Goal: Task Accomplishment & Management: Manage account settings

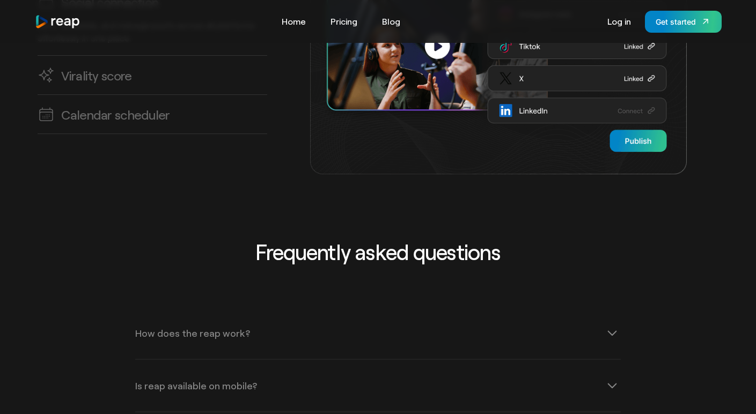
scroll to position [3157, 0]
click at [111, 106] on h3 "Calendar scheduler" at bounding box center [115, 114] width 108 height 17
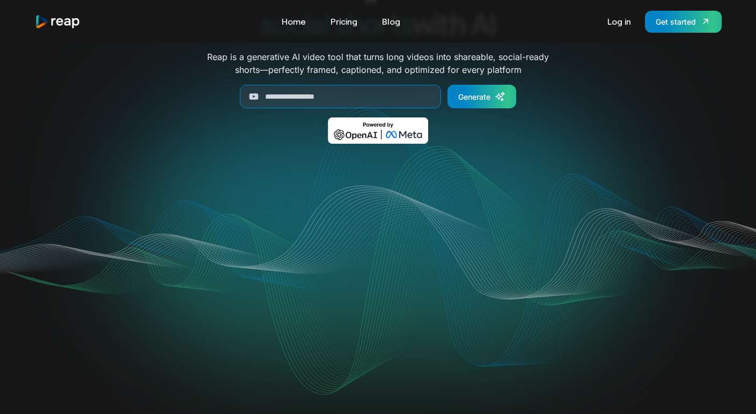
scroll to position [0, 0]
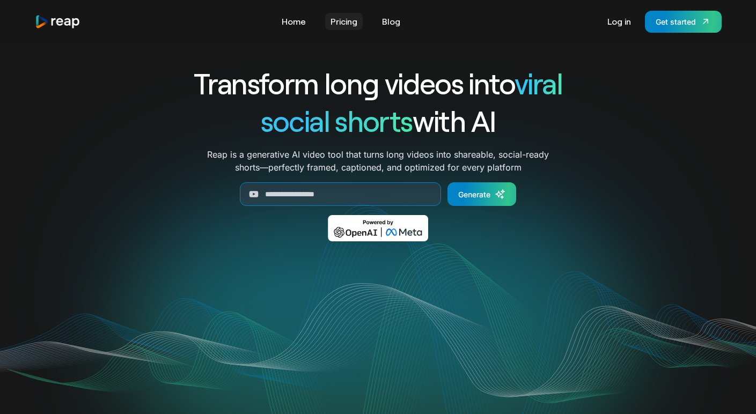
click at [346, 20] on link "Pricing" at bounding box center [344, 21] width 38 height 17
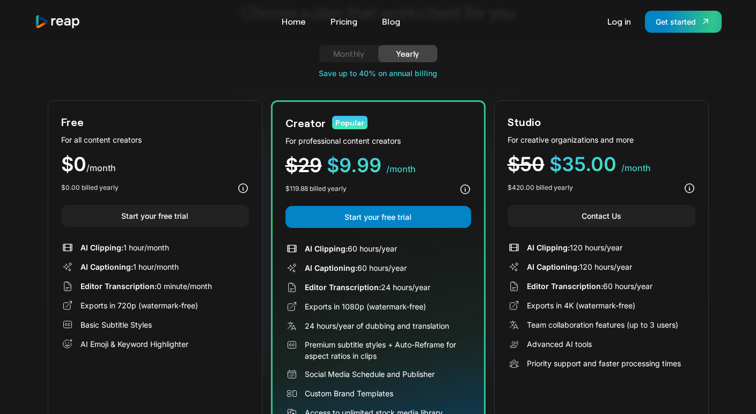
scroll to position [57, 0]
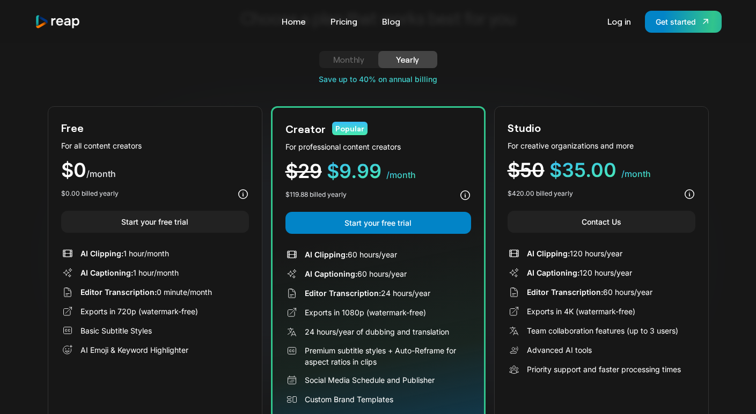
click at [349, 63] on div "Monthly" at bounding box center [348, 59] width 33 height 13
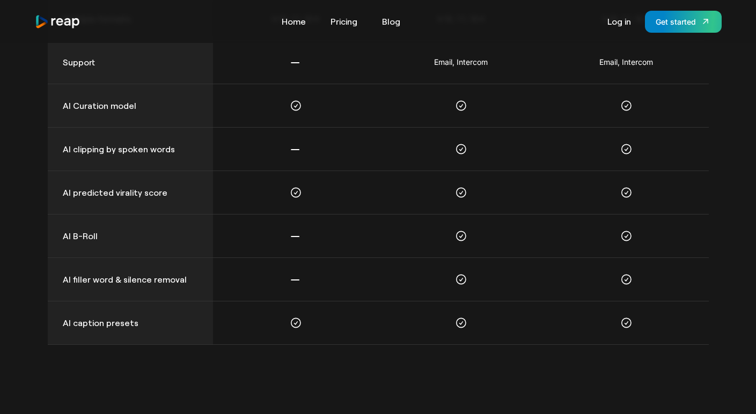
scroll to position [0, 0]
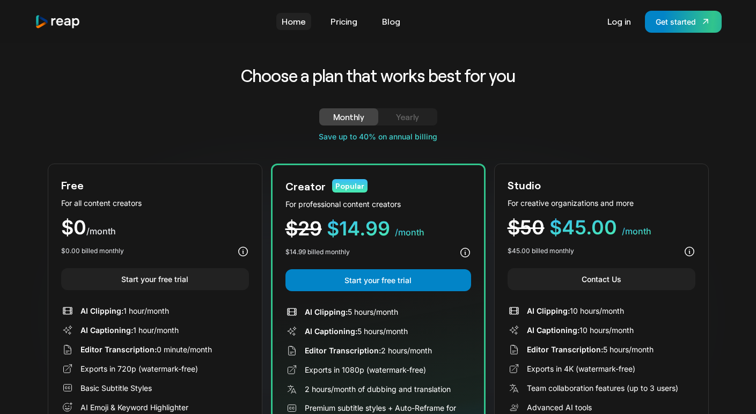
click at [289, 25] on link "Home" at bounding box center [293, 21] width 35 height 17
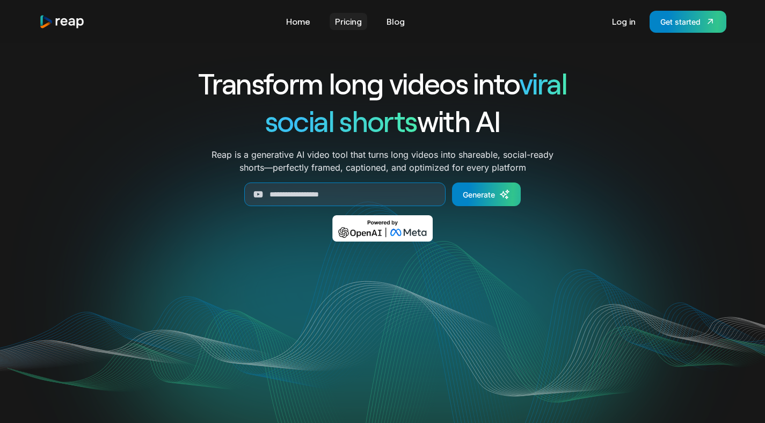
click at [348, 22] on link "Pricing" at bounding box center [349, 21] width 38 height 17
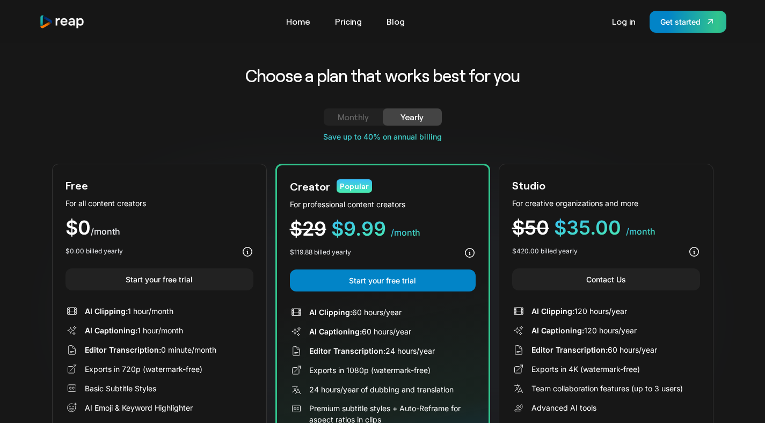
click at [352, 118] on div "Monthly" at bounding box center [353, 117] width 33 height 13
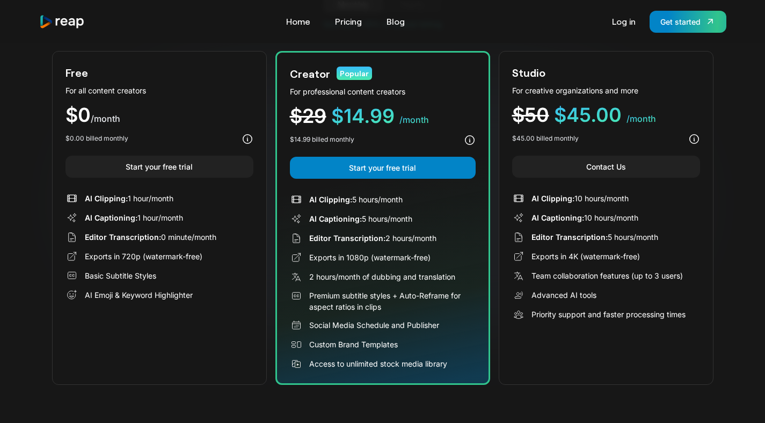
scroll to position [122, 0]
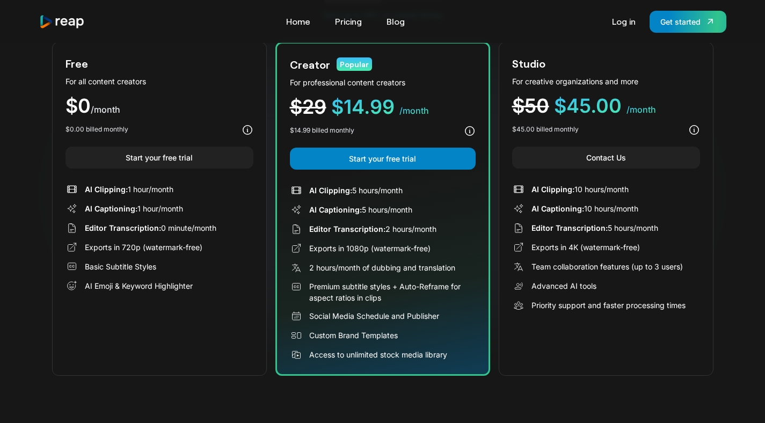
drag, startPoint x: 309, startPoint y: 287, endPoint x: 394, endPoint y: 296, distance: 85.8
click at [394, 296] on div "Premium subtitle styles + Auto-Reframe for aspect ratios in clips" at bounding box center [392, 292] width 166 height 23
drag, startPoint x: 310, startPoint y: 318, endPoint x: 442, endPoint y: 321, distance: 132.1
click at [442, 321] on div "Social Media Schedule and Publisher" at bounding box center [383, 316] width 186 height 13
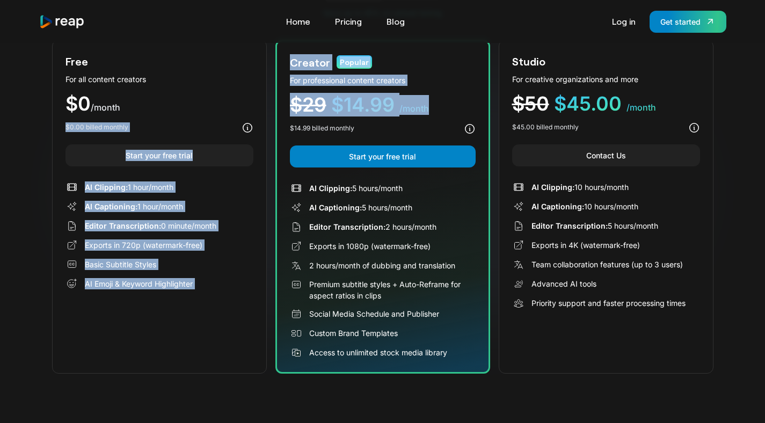
drag, startPoint x: 427, startPoint y: 111, endPoint x: 257, endPoint y: 92, distance: 171.8
click at [257, 92] on div "Free For all content creators $0 /month $0.00 billed monthly Start your free tr…" at bounding box center [382, 207] width 661 height 334
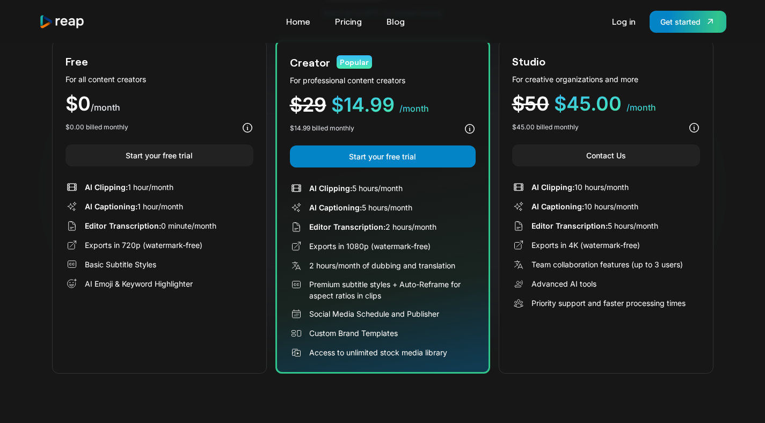
click at [337, 188] on span "AI Clipping:" at bounding box center [330, 188] width 43 height 9
drag, startPoint x: 328, startPoint y: 209, endPoint x: 414, endPoint y: 206, distance: 86.5
click at [403, 207] on div "AI Captioning: 5 hours/month" at bounding box center [360, 207] width 103 height 11
click at [422, 208] on div "AI Captioning: 5 hours/month" at bounding box center [383, 207] width 186 height 13
drag, startPoint x: 422, startPoint y: 208, endPoint x: 286, endPoint y: 186, distance: 138.6
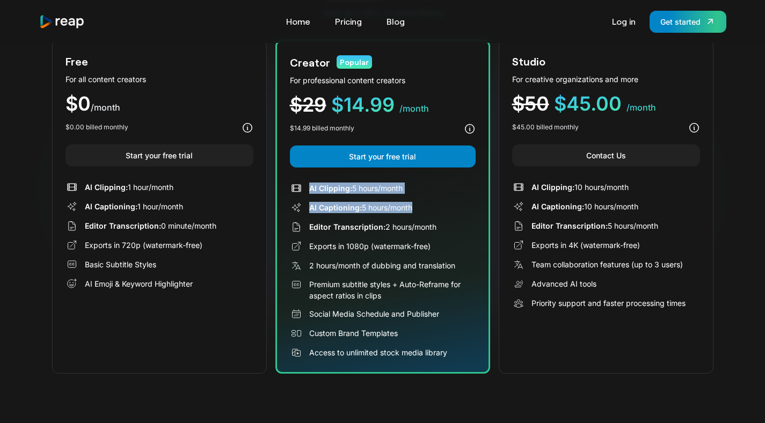
click at [286, 186] on div "Creator Popular For professional content creators $29 $14.99 /month $14.99 bill…" at bounding box center [382, 207] width 215 height 334
click at [366, 199] on div "AI Clipping: 5 hours/month AI Captioning: 5 hours/month Editor Transcription: 2…" at bounding box center [383, 270] width 186 height 177
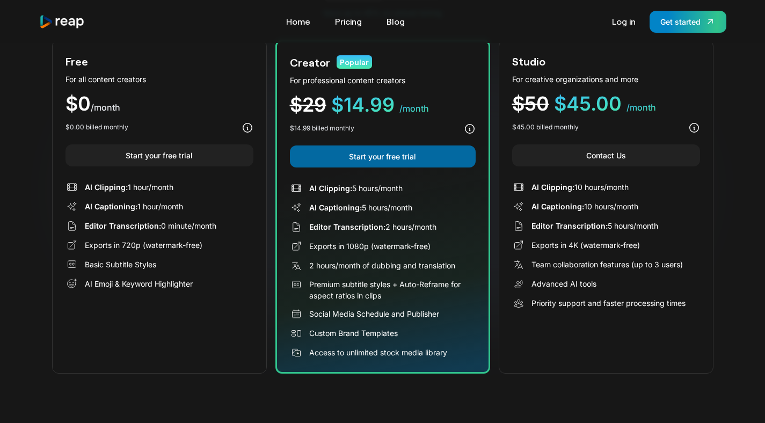
click at [386, 157] on link "Start your free trial" at bounding box center [383, 156] width 186 height 22
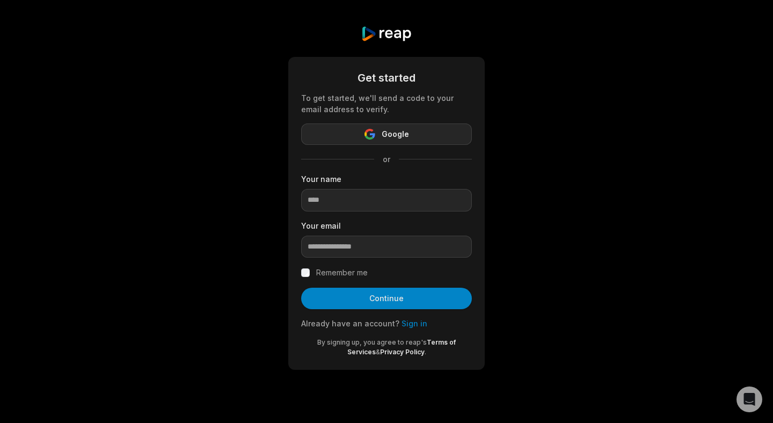
click at [395, 133] on span "Google" at bounding box center [395, 134] width 27 height 13
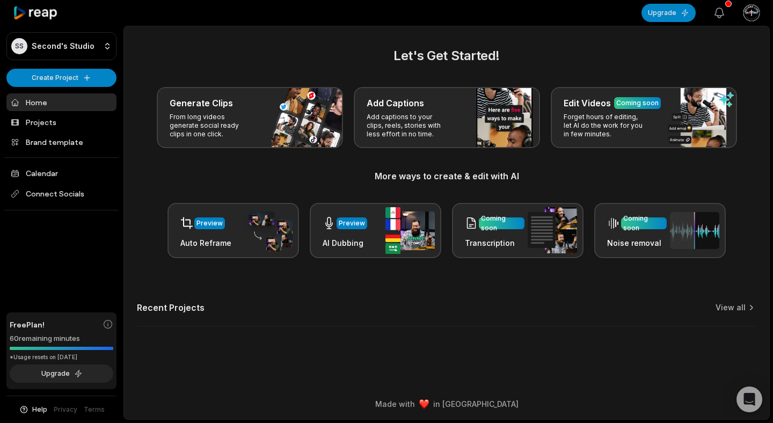
click at [723, 16] on icon "button" at bounding box center [719, 12] width 13 height 13
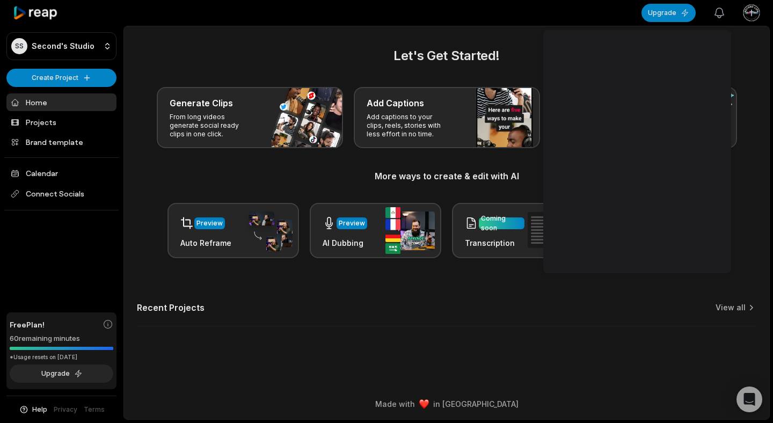
click at [723, 16] on icon "button" at bounding box center [719, 12] width 13 height 13
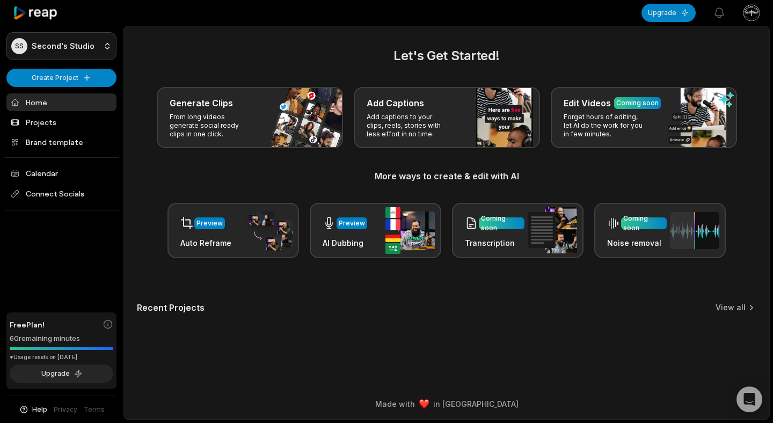
click at [98, 42] on html "SS Second's Studio Create Project Home Projects Brand template Calendar Connect…" at bounding box center [386, 211] width 773 height 423
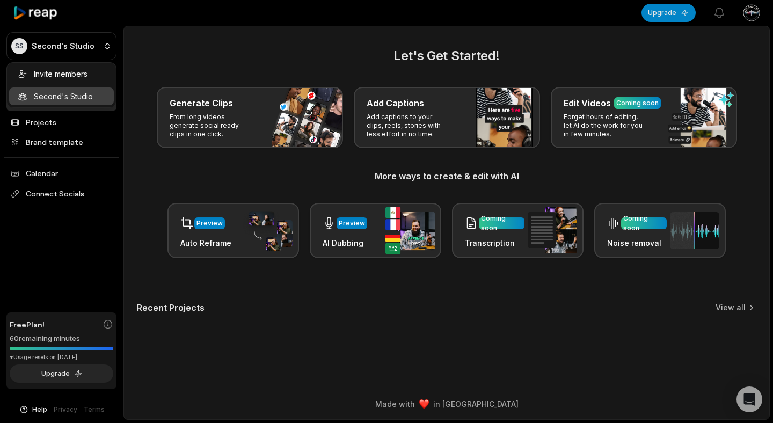
click at [181, 43] on html "SS Second's Studio Create Project Home Projects Brand template Calendar Connect…" at bounding box center [386, 211] width 773 height 423
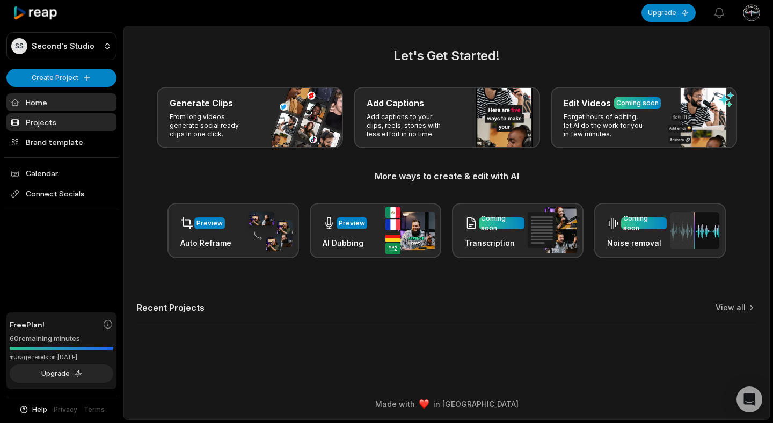
click at [50, 124] on link "Projects" at bounding box center [61, 122] width 110 height 18
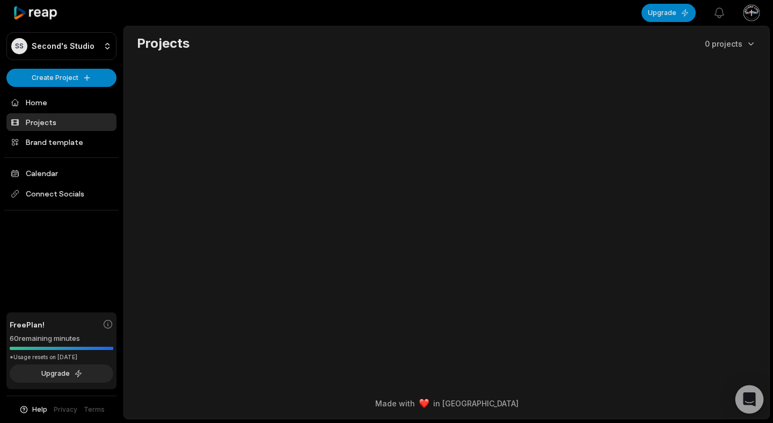
click at [741, 400] on div "Open Intercom Messenger" at bounding box center [749, 399] width 28 height 28
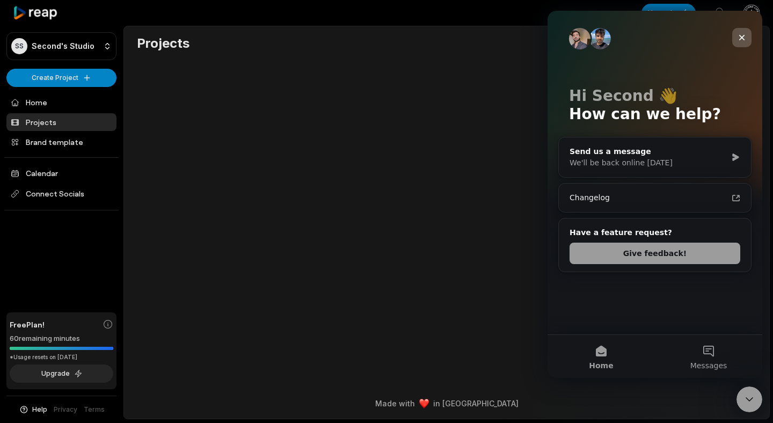
click at [739, 39] on icon "Close" at bounding box center [741, 37] width 9 height 9
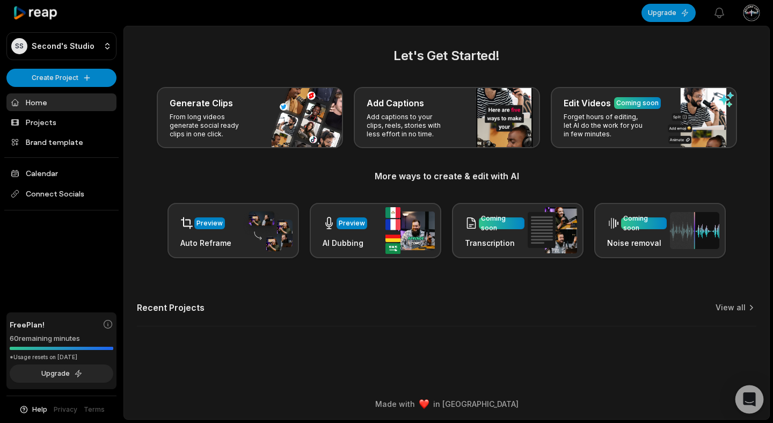
click at [741, 395] on div "Open Intercom Messenger" at bounding box center [749, 399] width 28 height 28
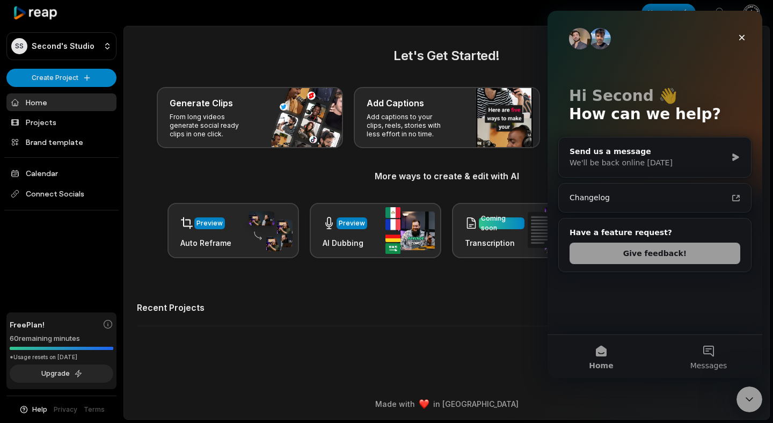
click at [479, 331] on div "Let's Get Started! Generate Clips From long videos generate social ready clips …" at bounding box center [446, 192] width 645 height 293
click at [739, 38] on icon "Close" at bounding box center [741, 37] width 9 height 9
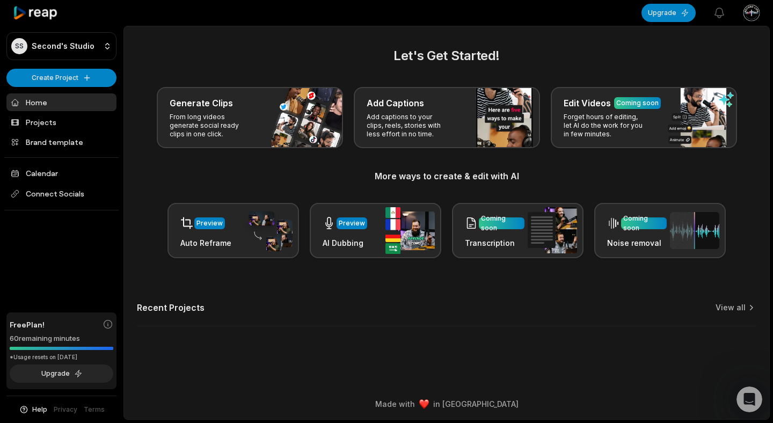
click at [752, 14] on html "SS Second's Studio Create Project Home Projects Brand template Calendar Connect…" at bounding box center [386, 211] width 773 height 423
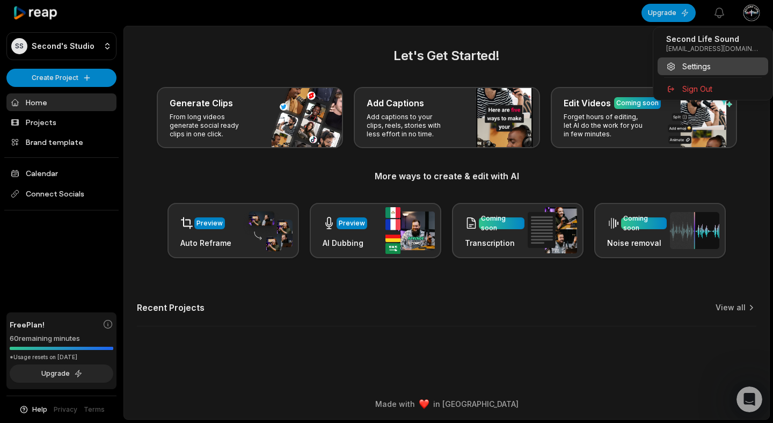
click at [700, 62] on span "Settings" at bounding box center [696, 66] width 28 height 11
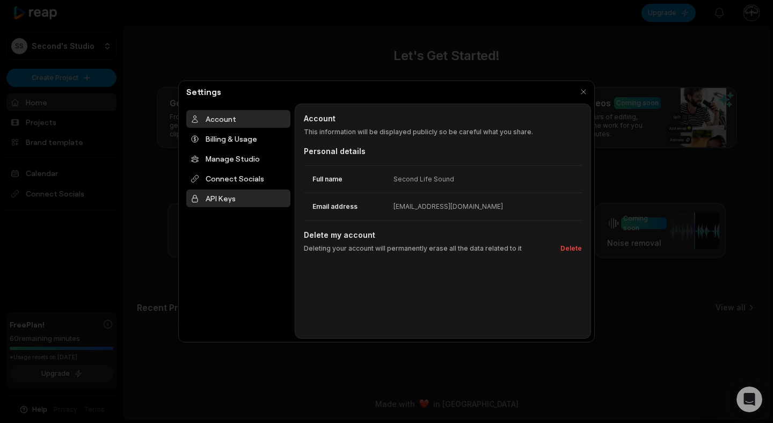
click at [232, 196] on div "API Keys" at bounding box center [238, 198] width 104 height 18
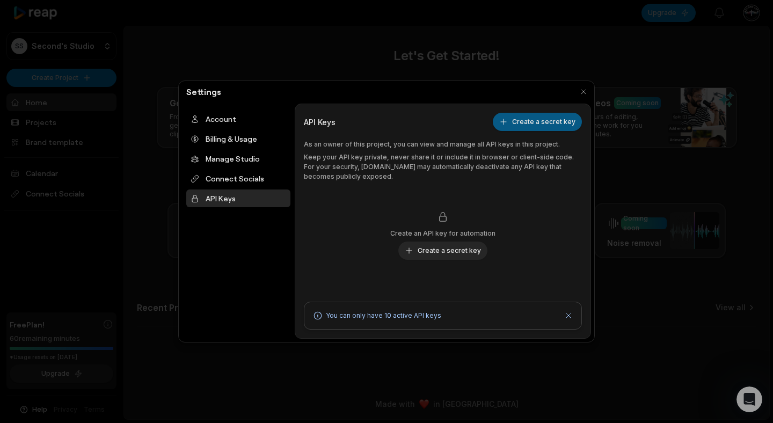
click at [531, 120] on button "Create a secret key" at bounding box center [537, 122] width 89 height 18
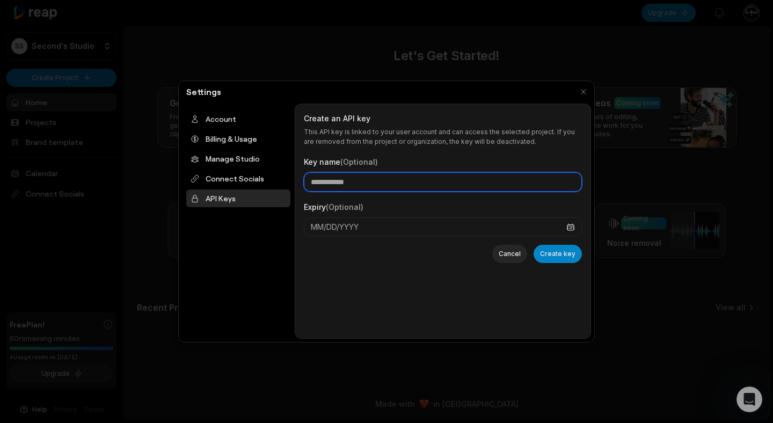
click at [366, 180] on input "Key name (Optional)" at bounding box center [443, 181] width 278 height 19
type input "**********"
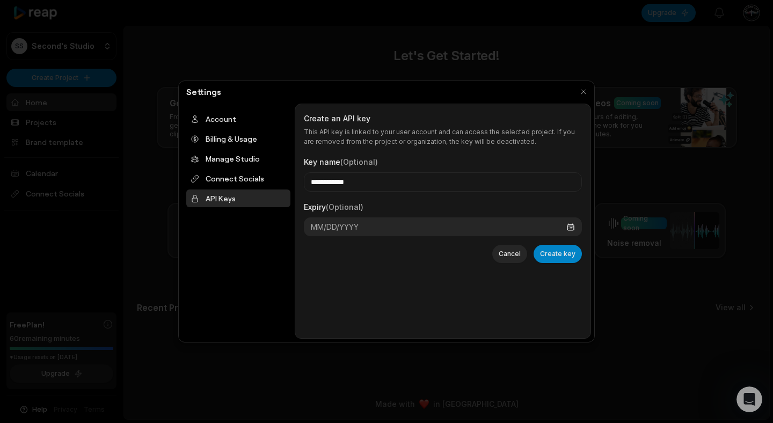
click at [570, 226] on icon "button" at bounding box center [570, 227] width 9 height 9
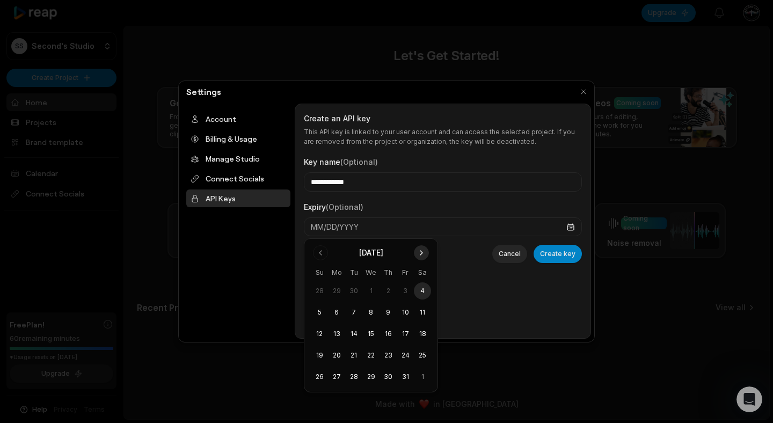
click at [423, 252] on button "Go to next month" at bounding box center [421, 252] width 15 height 15
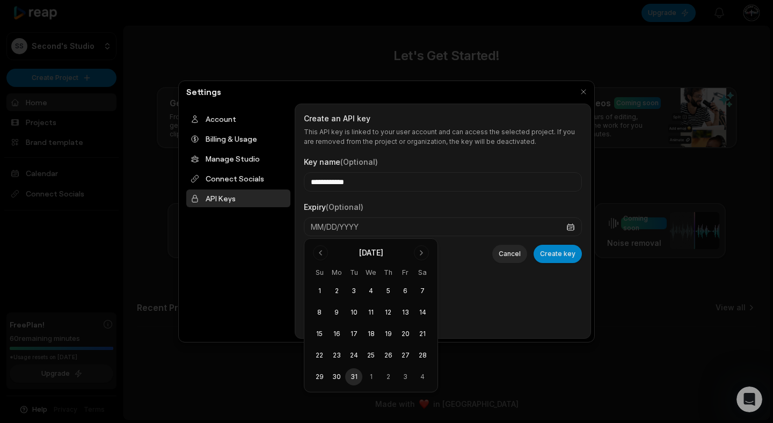
click at [354, 377] on button "31" at bounding box center [353, 376] width 17 height 17
click at [568, 256] on button "Create key" at bounding box center [558, 254] width 48 height 18
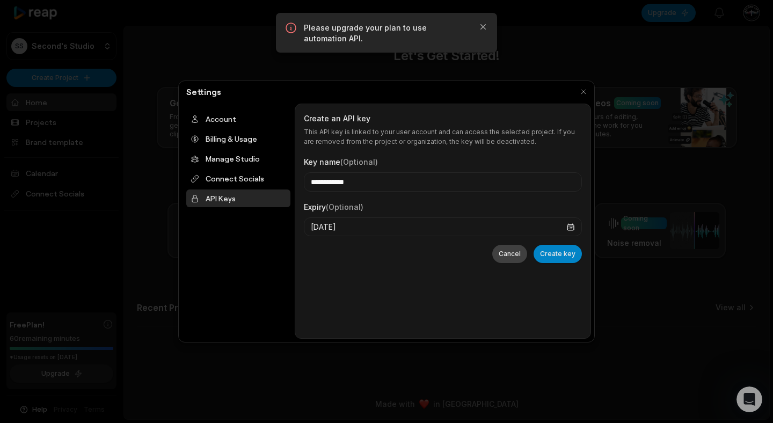
click at [508, 253] on button "Cancel" at bounding box center [509, 254] width 35 height 18
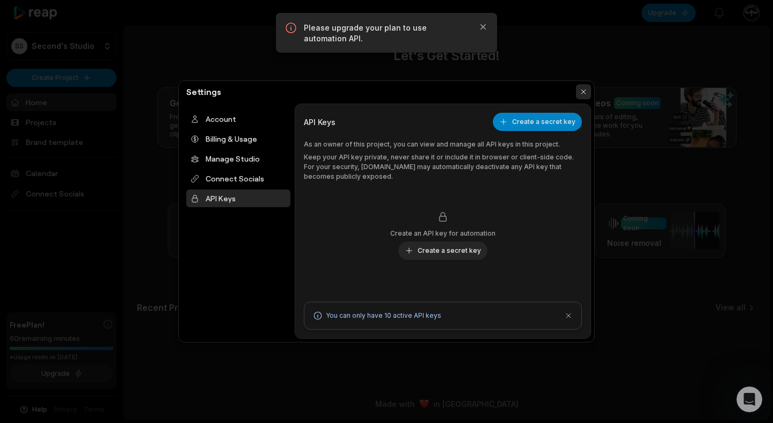
click at [579, 93] on button "button" at bounding box center [583, 91] width 15 height 15
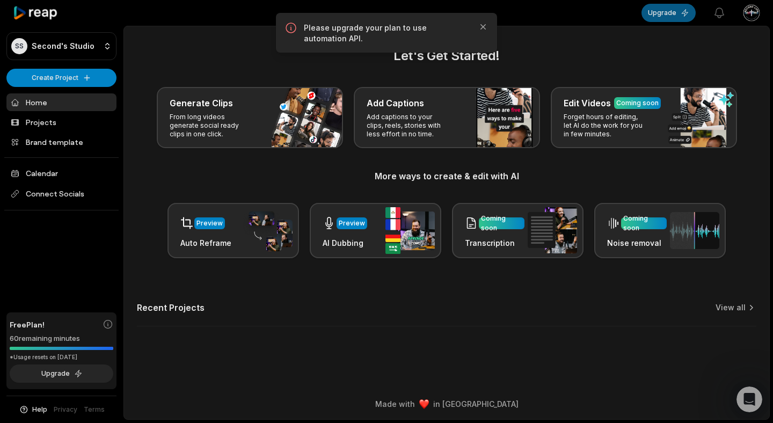
click at [670, 16] on button "Upgrade" at bounding box center [668, 13] width 54 height 18
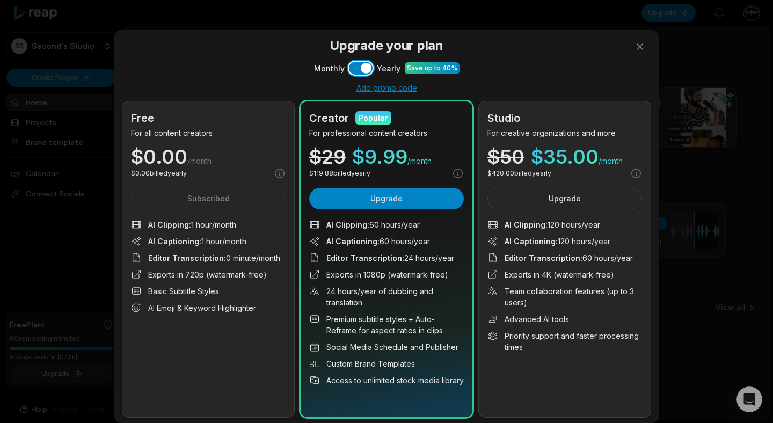
click at [358, 71] on button "Use setting" at bounding box center [361, 68] width 24 height 13
